Goal: Information Seeking & Learning: Check status

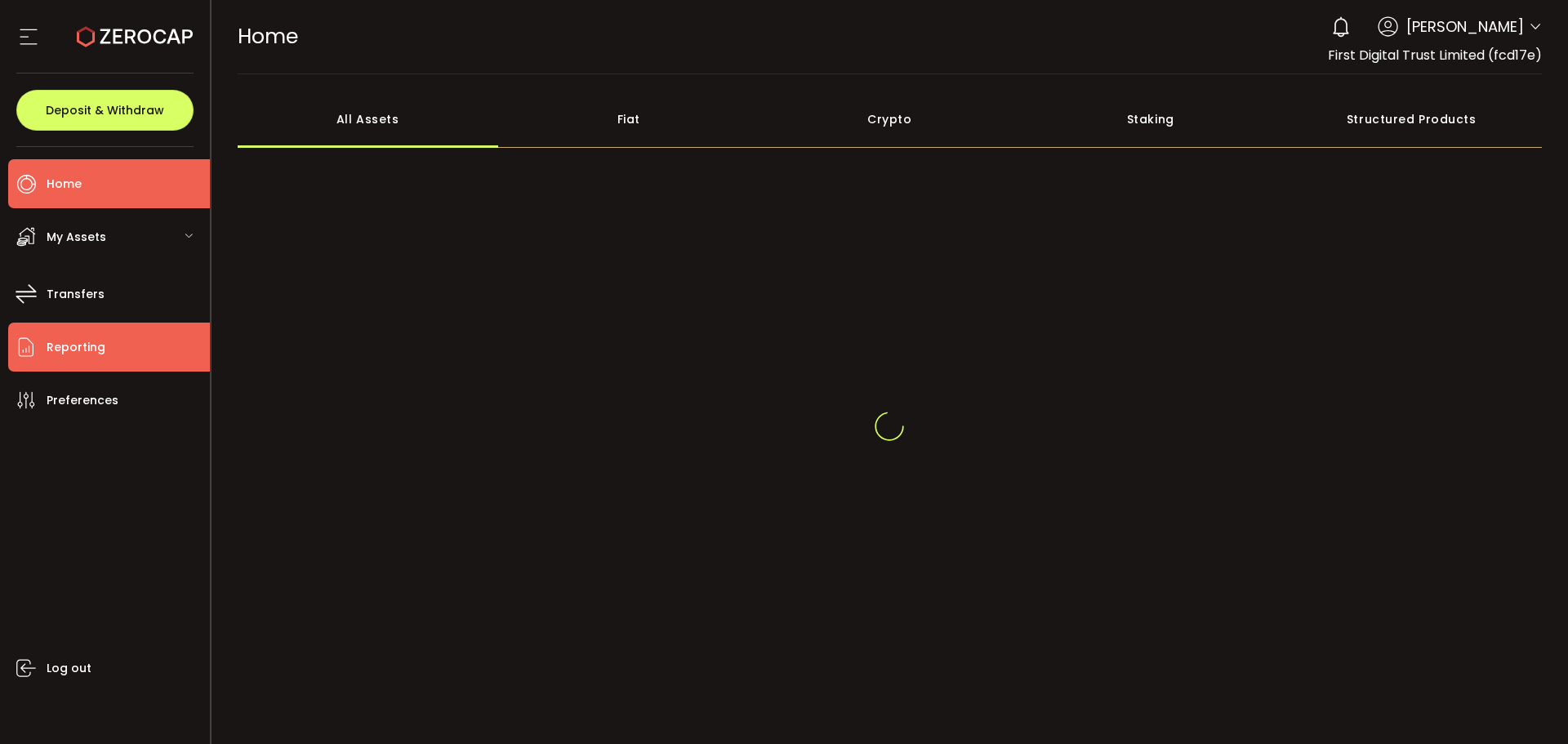
click at [131, 359] on li "Reporting" at bounding box center [109, 347] width 202 height 49
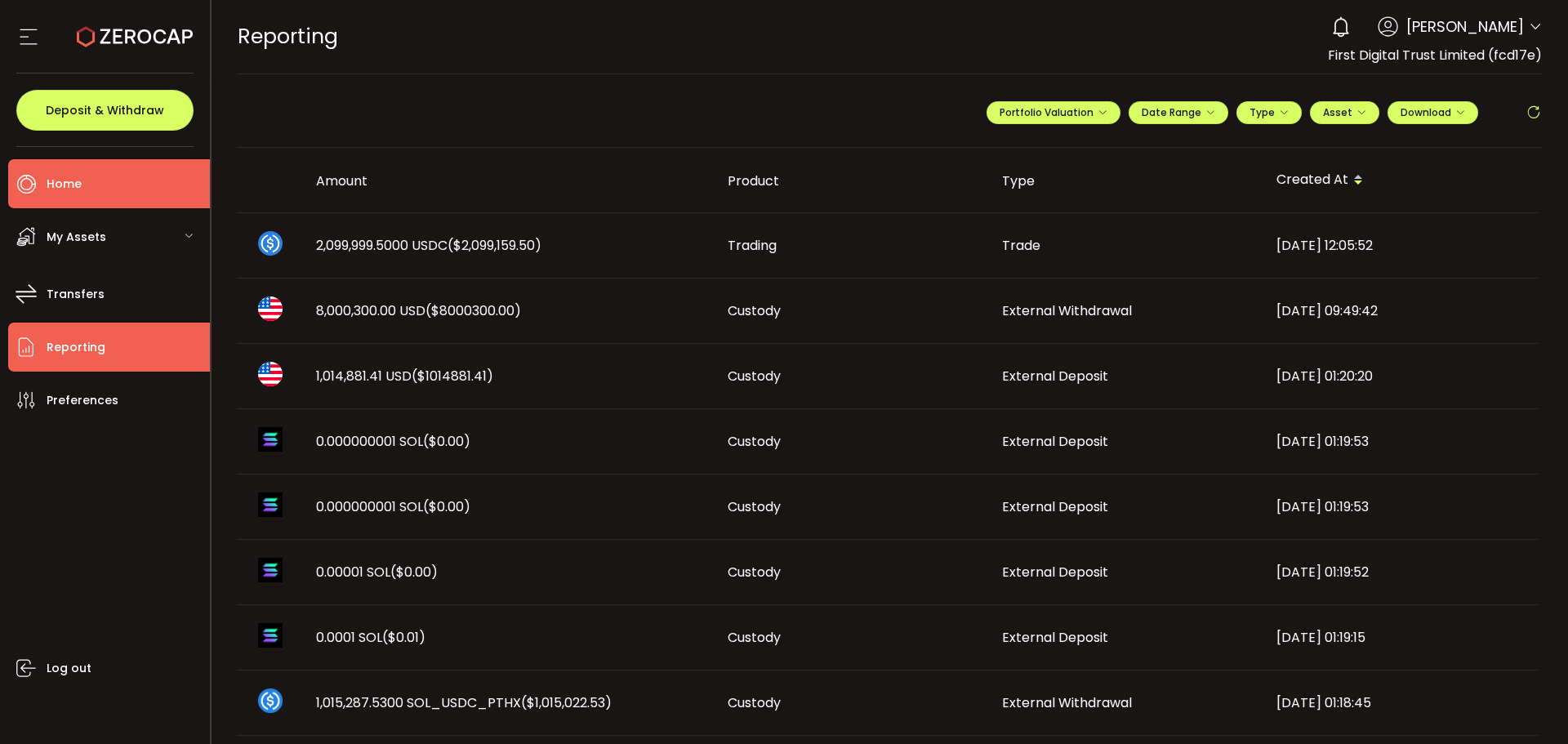
click at [117, 178] on li "Home" at bounding box center [109, 184] width 202 height 49
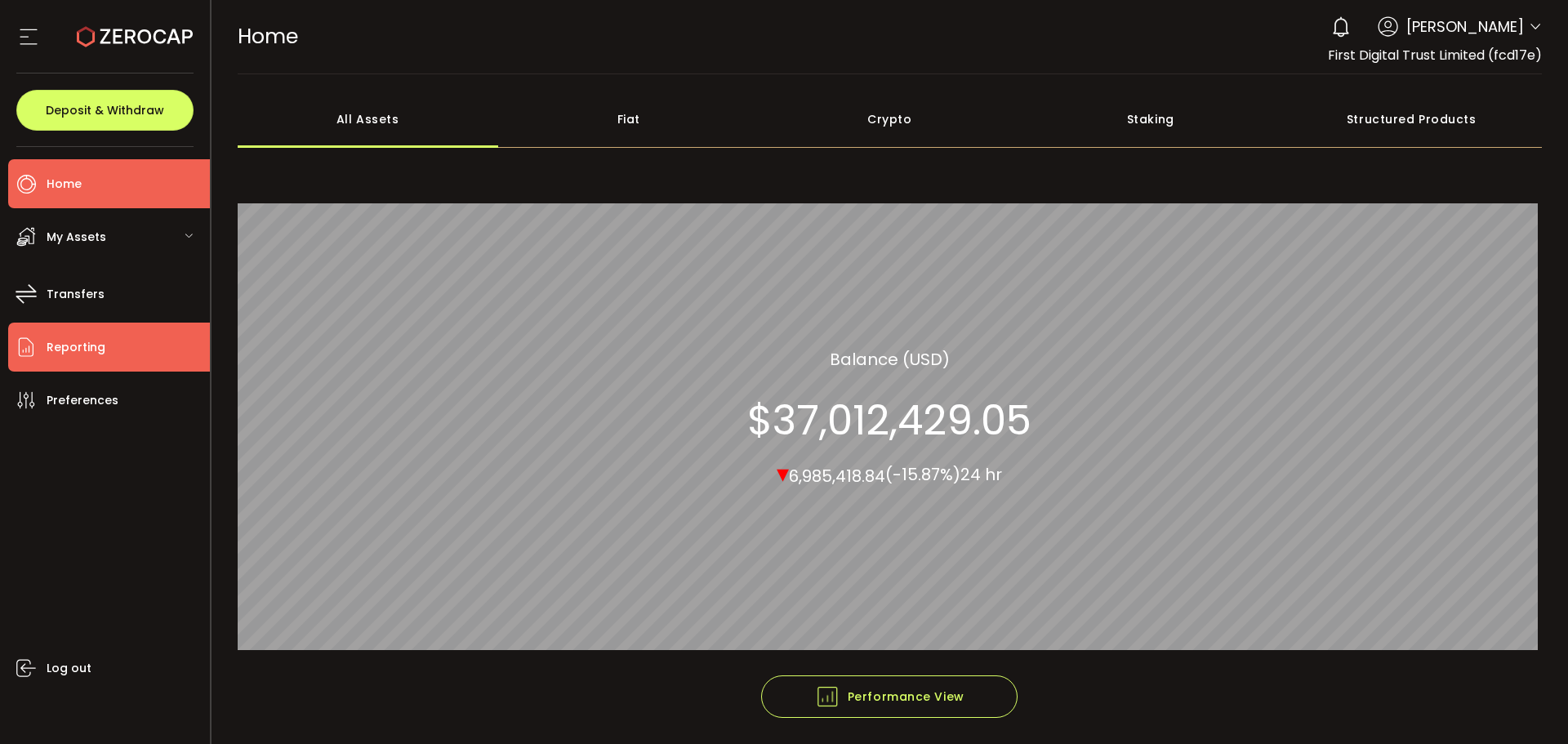
click at [123, 341] on li "Reporting" at bounding box center [109, 347] width 202 height 49
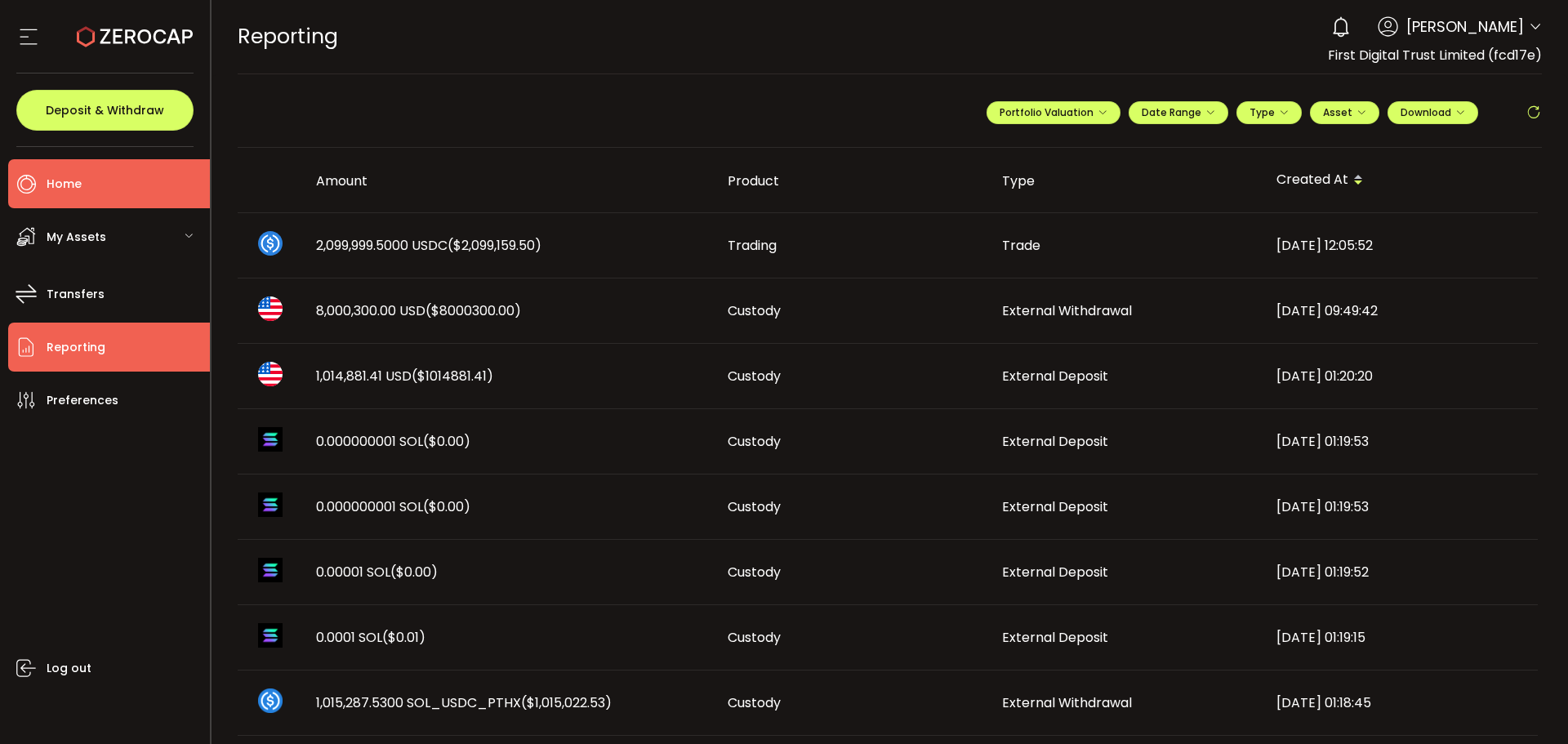
click at [136, 169] on li "Home" at bounding box center [109, 184] width 202 height 49
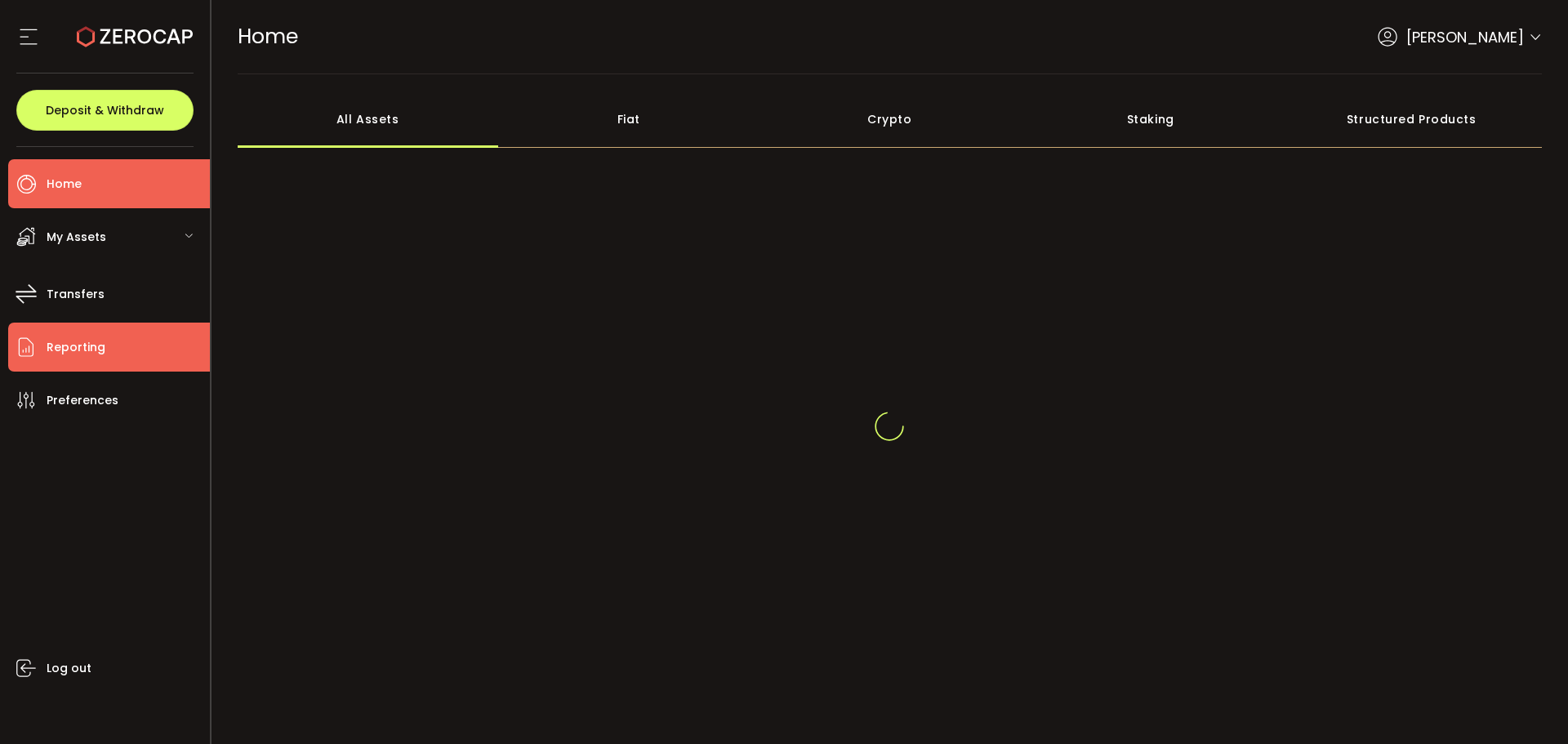
click at [105, 342] on li "Reporting" at bounding box center [109, 347] width 202 height 49
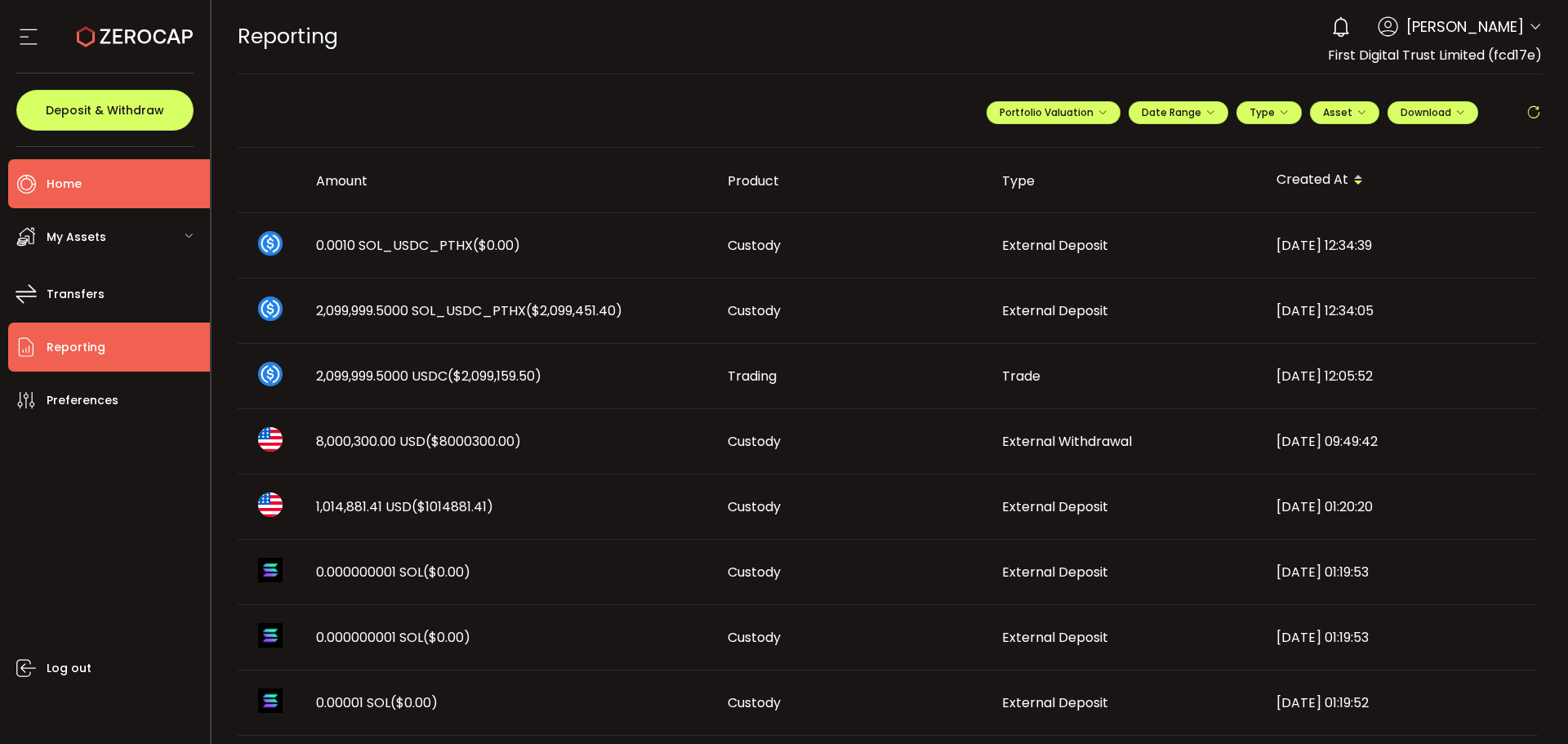
click at [106, 172] on li "Home" at bounding box center [109, 184] width 202 height 49
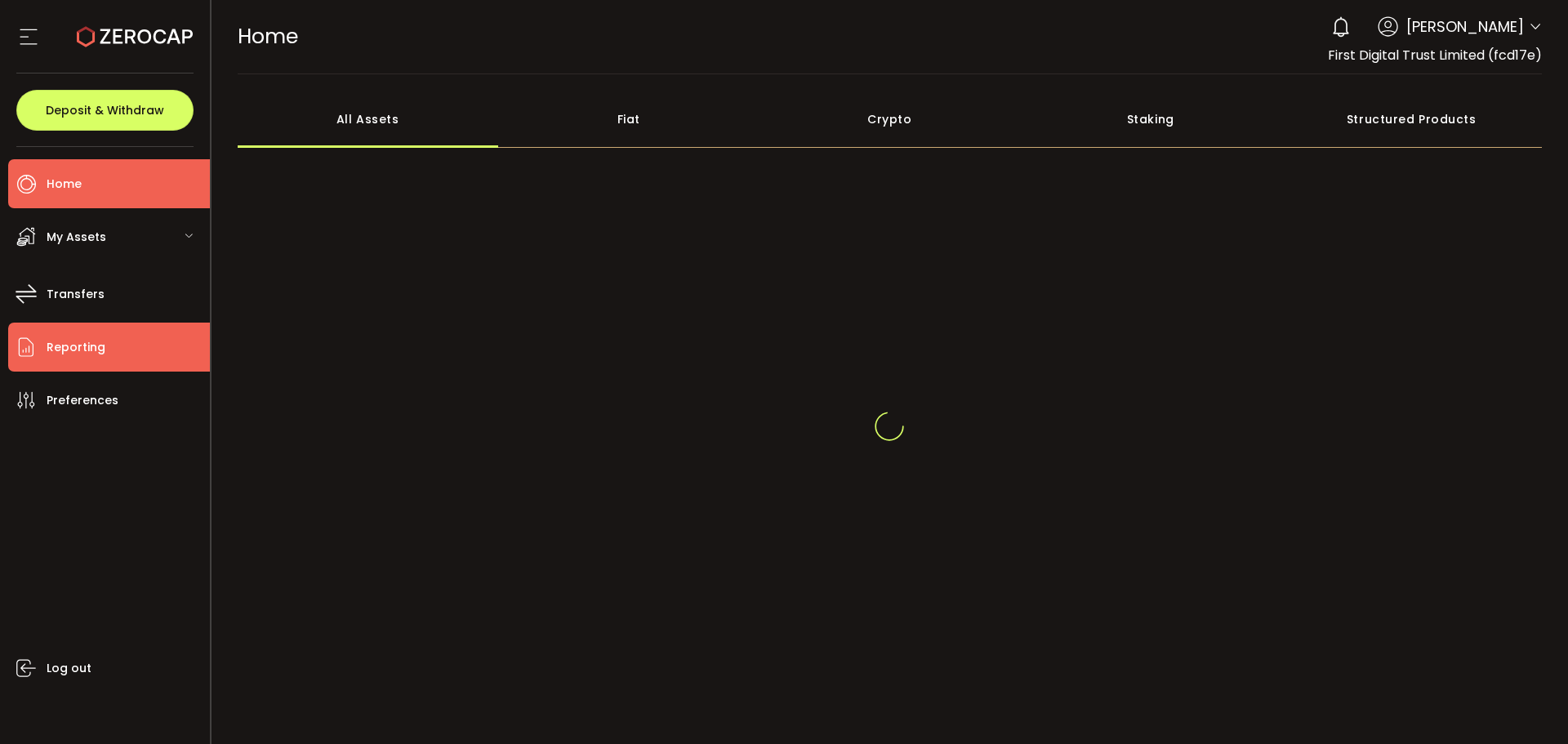
click at [101, 339] on span "Reporting" at bounding box center [76, 347] width 59 height 24
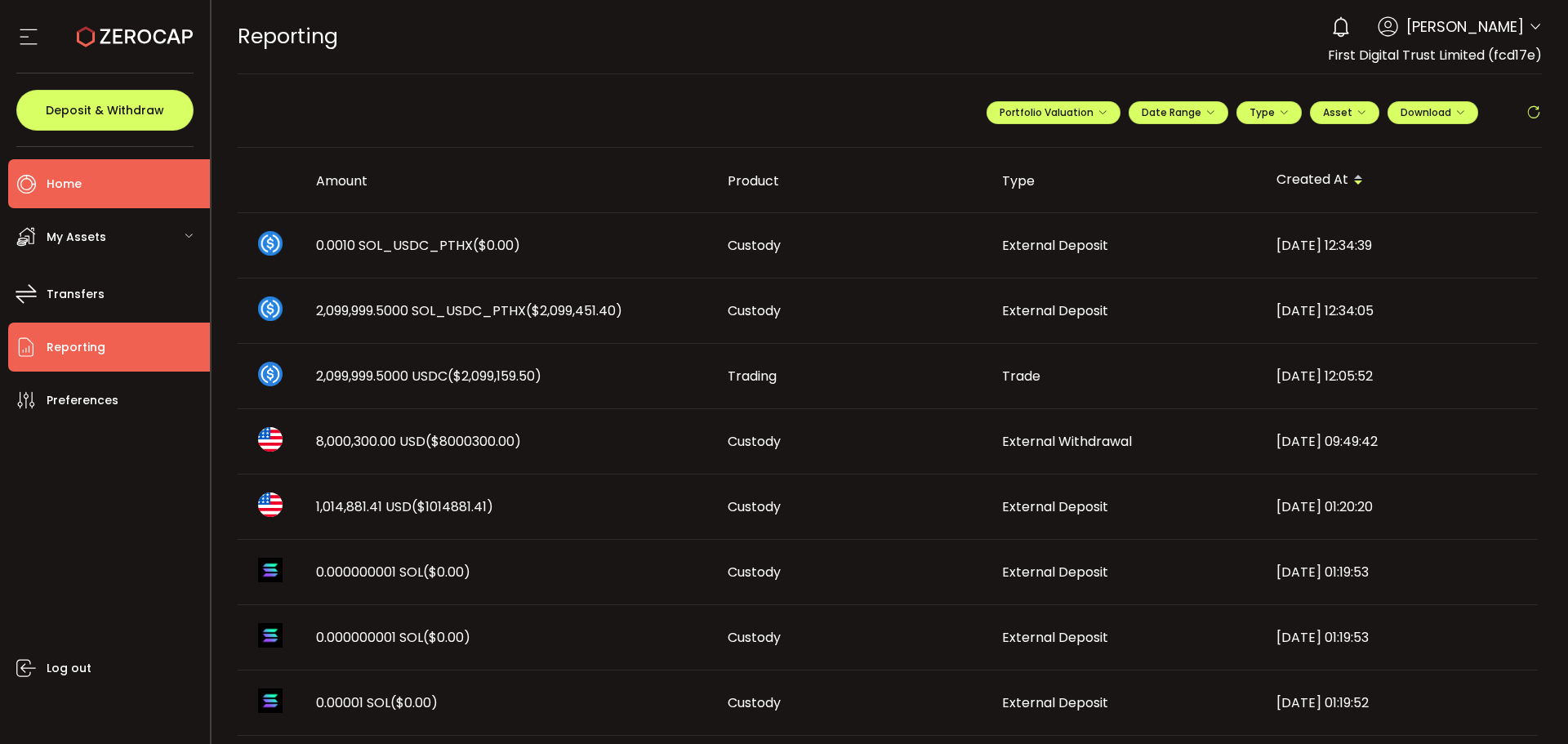
click at [152, 171] on li "Home" at bounding box center [109, 184] width 202 height 49
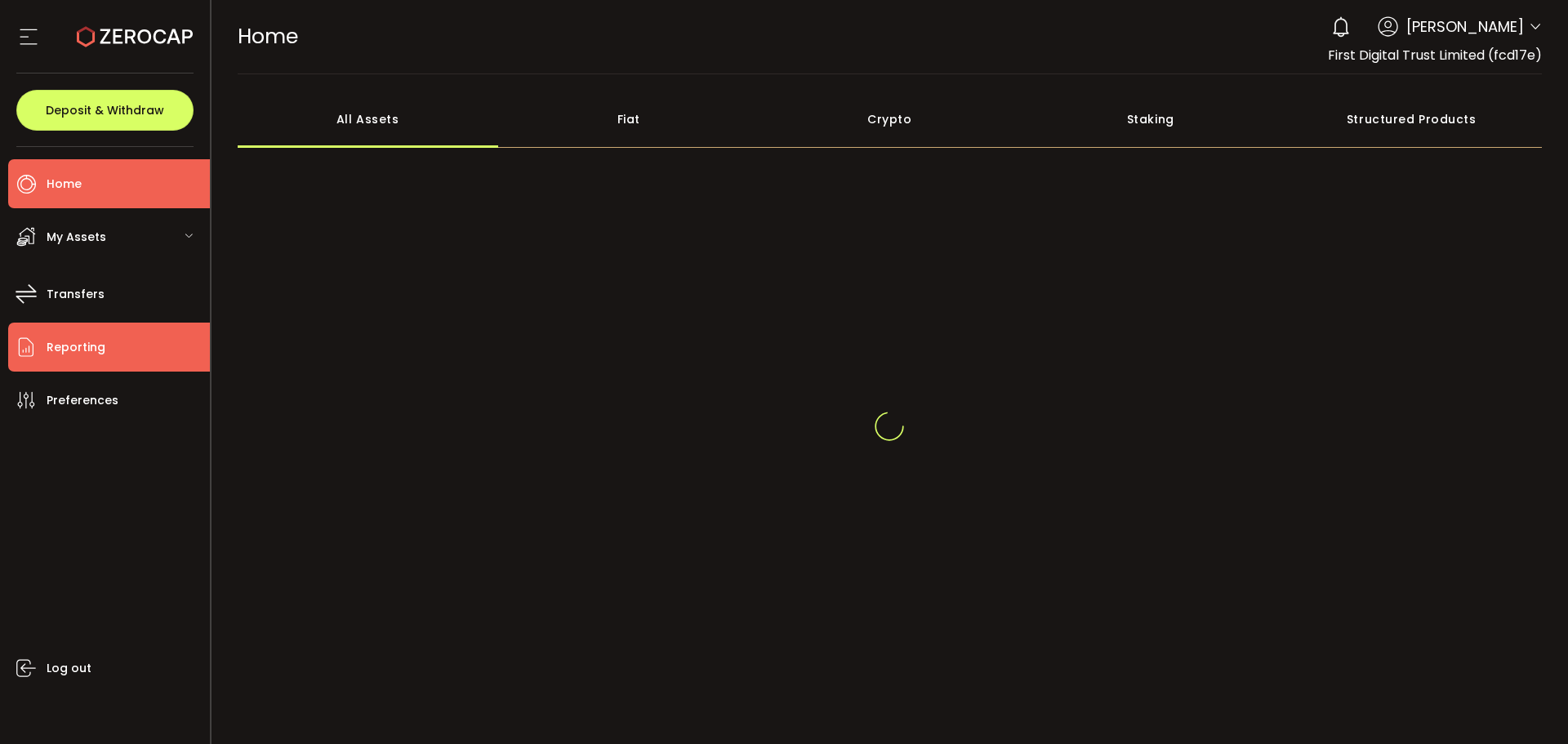
click at [128, 363] on li "Reporting" at bounding box center [109, 347] width 202 height 49
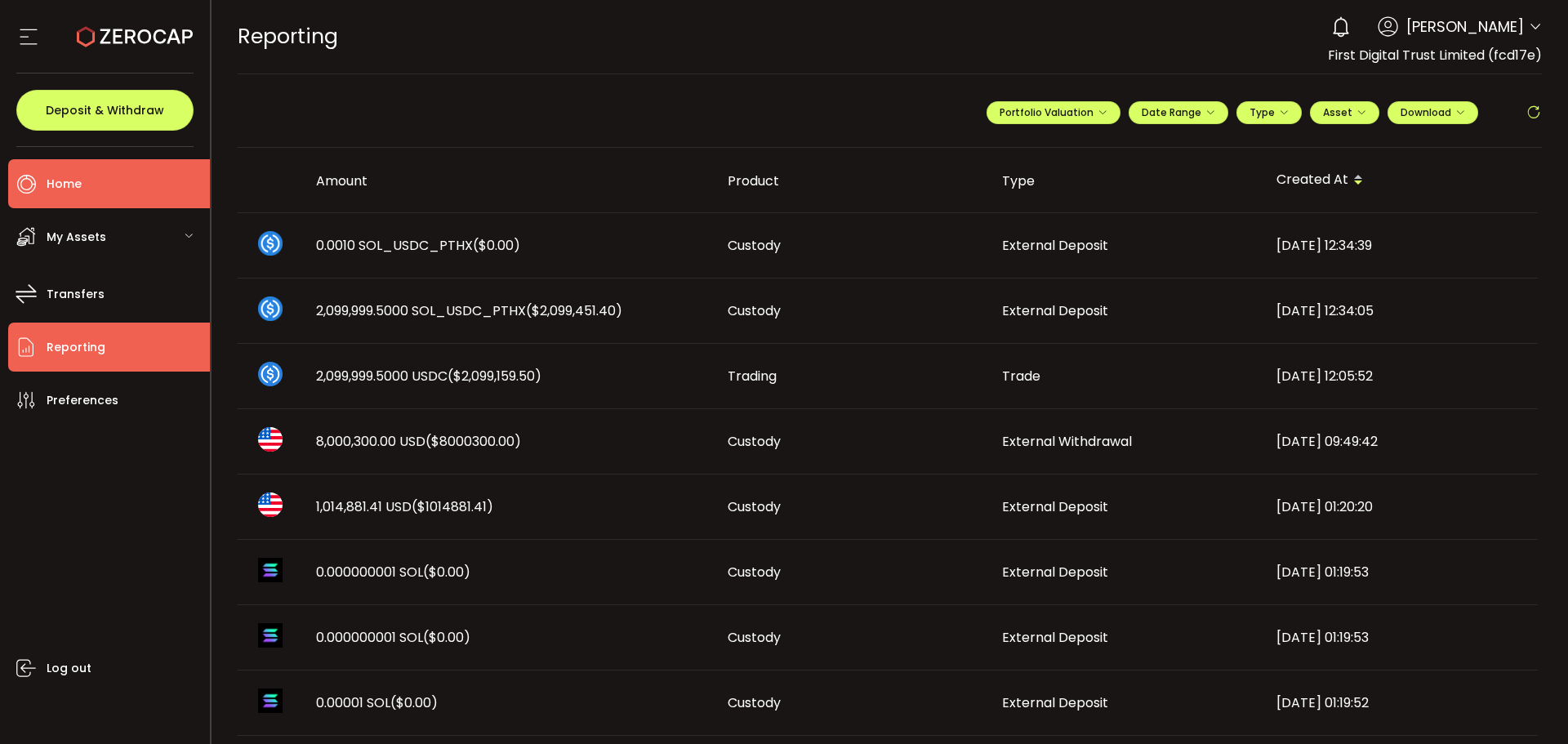
click at [146, 169] on li "Home" at bounding box center [109, 184] width 202 height 49
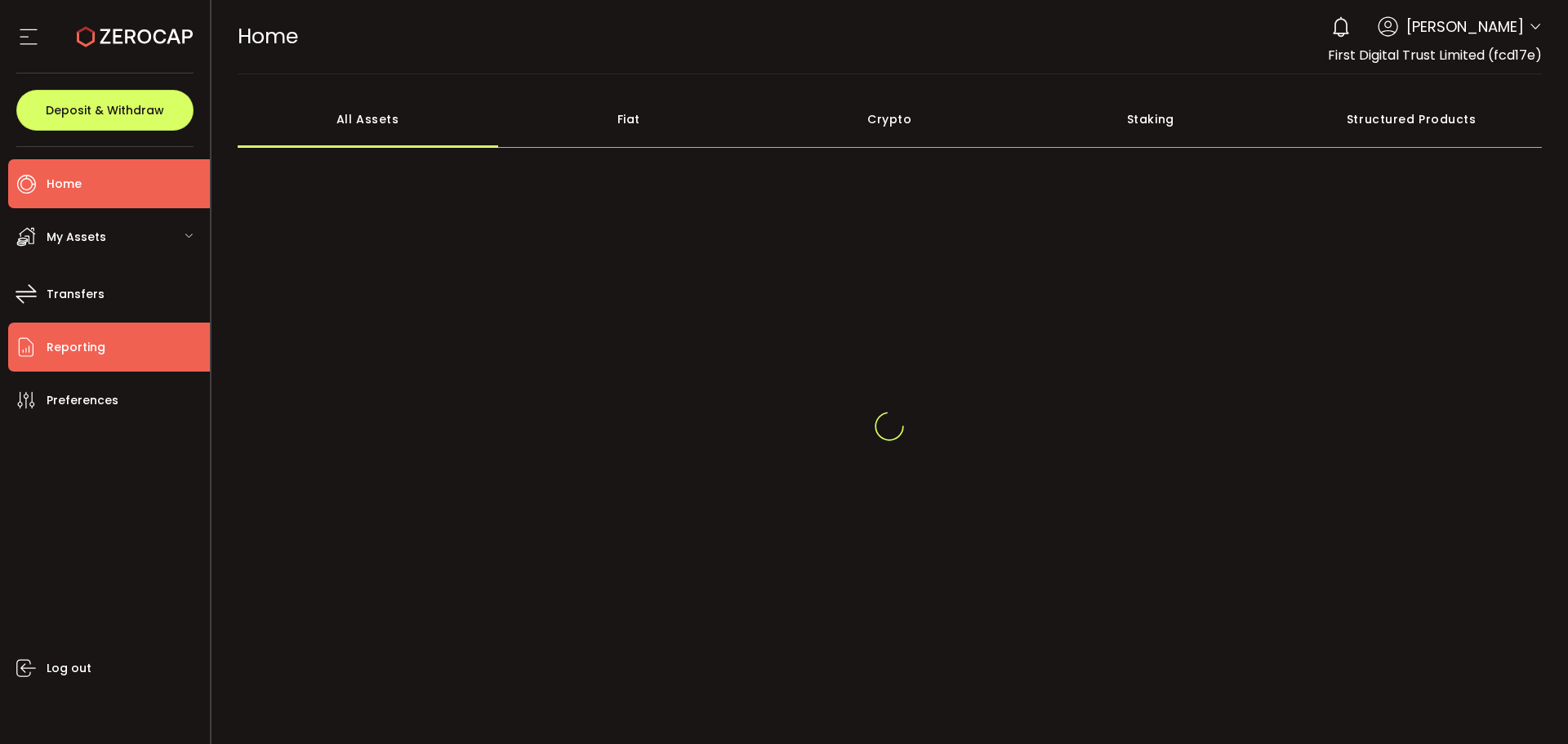
click at [109, 346] on li "Reporting" at bounding box center [109, 347] width 202 height 49
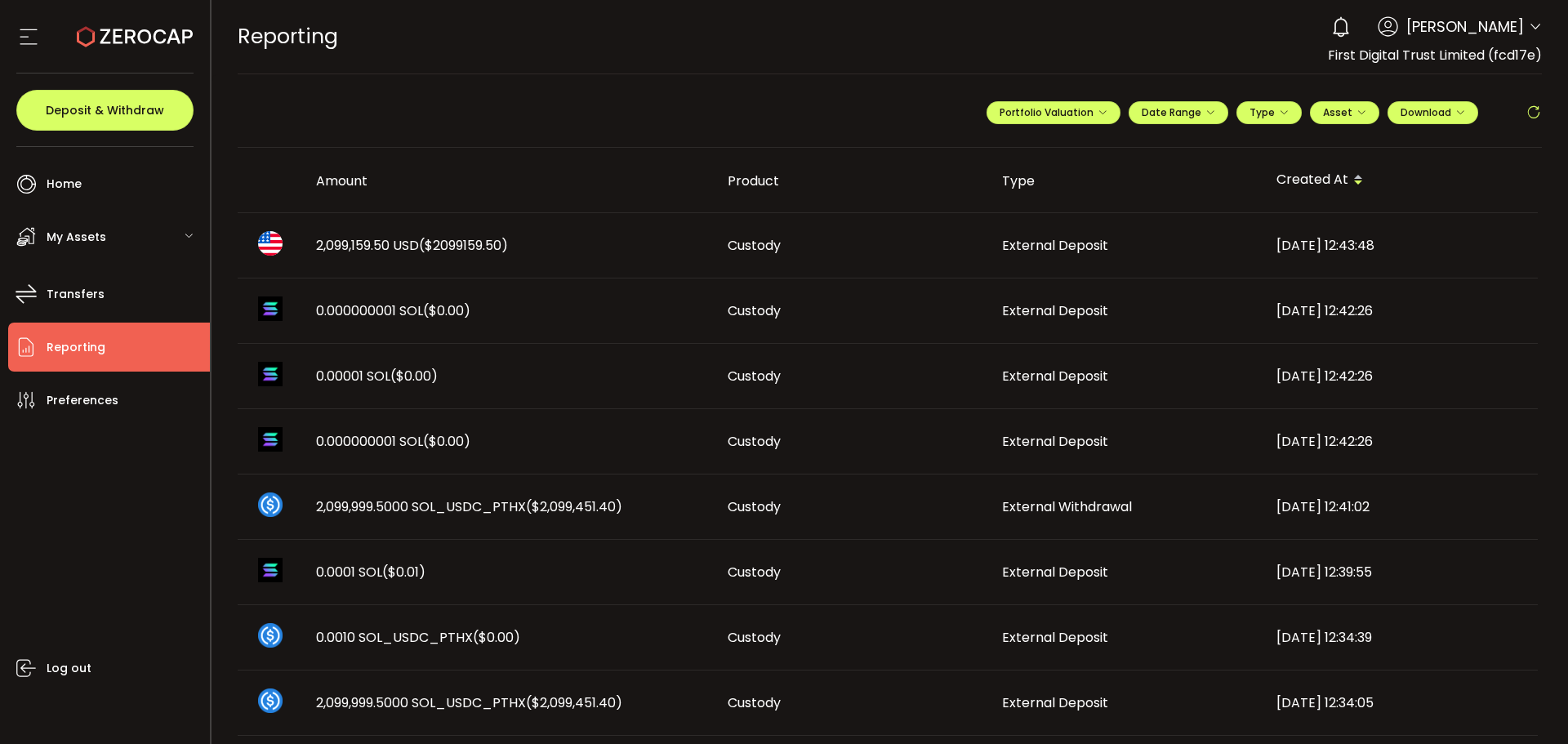
click at [526, 249] on div "2,099,159.50 USD ($2099159.50)" at bounding box center [508, 245] width 411 height 19
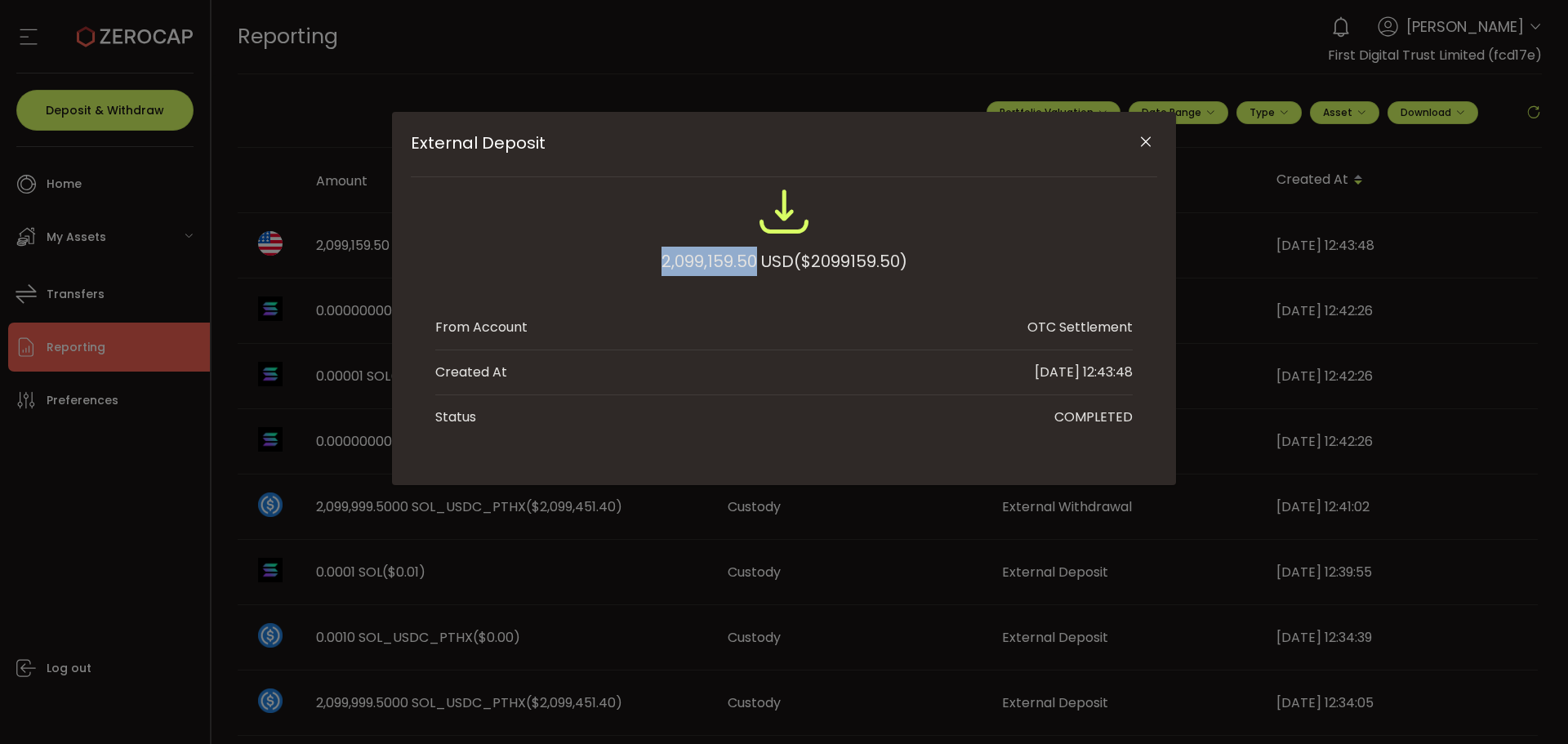
drag, startPoint x: 655, startPoint y: 259, endPoint x: 751, endPoint y: 266, distance: 96.3
click at [751, 266] on div "2,099,159.50 USD ($2099159.50)" at bounding box center [784, 239] width 698 height 107
copy div "2,099,159.50"
